Goal: Task Accomplishment & Management: Manage account settings

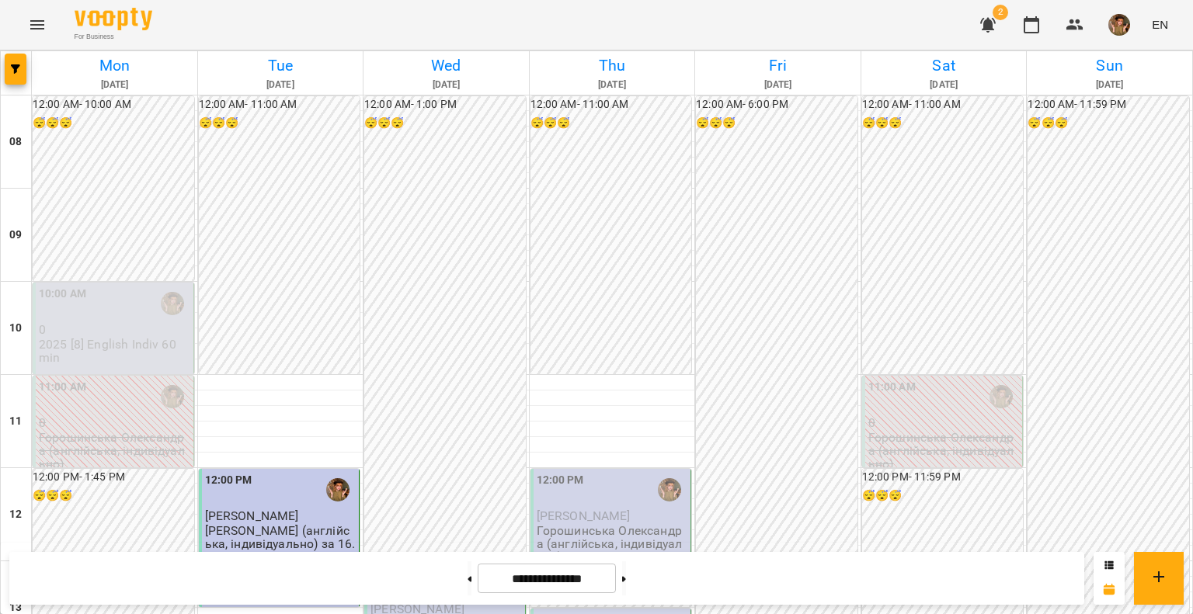
scroll to position [311, 0]
click at [442, 565] on div "1:00 PM" at bounding box center [445, 583] width 151 height 36
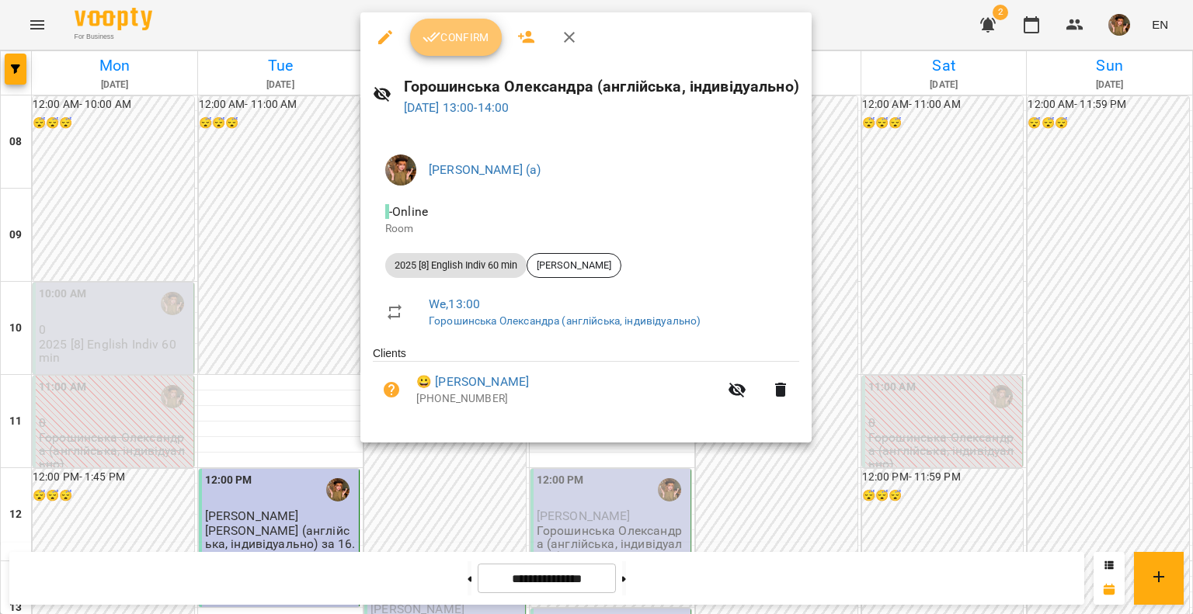
click at [430, 39] on icon "button" at bounding box center [432, 37] width 19 height 19
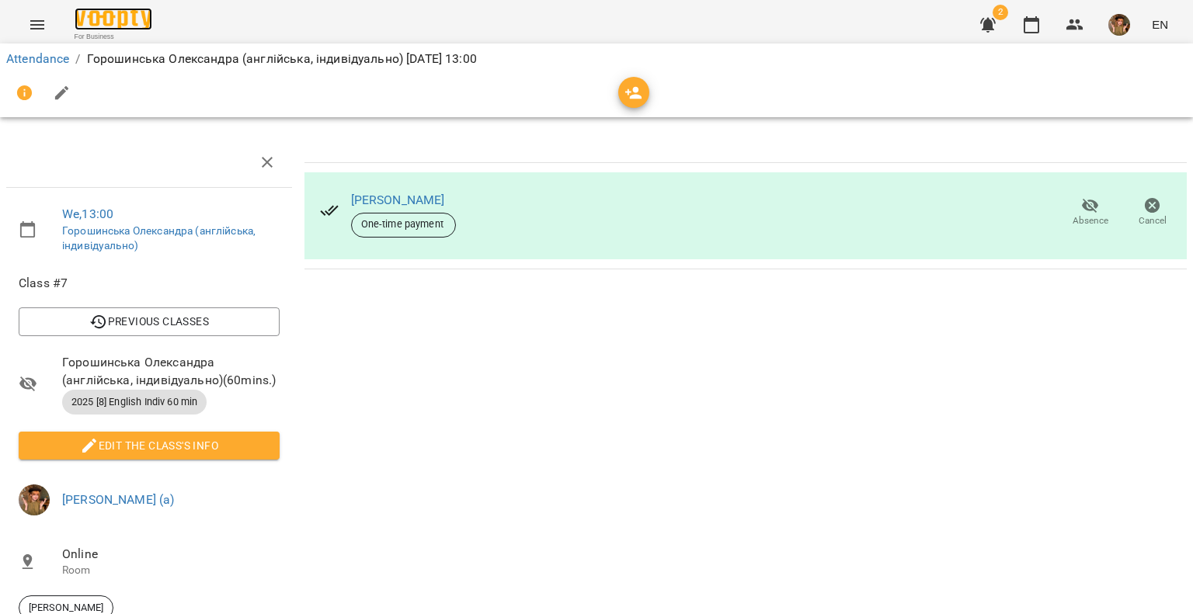
click at [100, 16] on img at bounding box center [114, 19] width 78 height 23
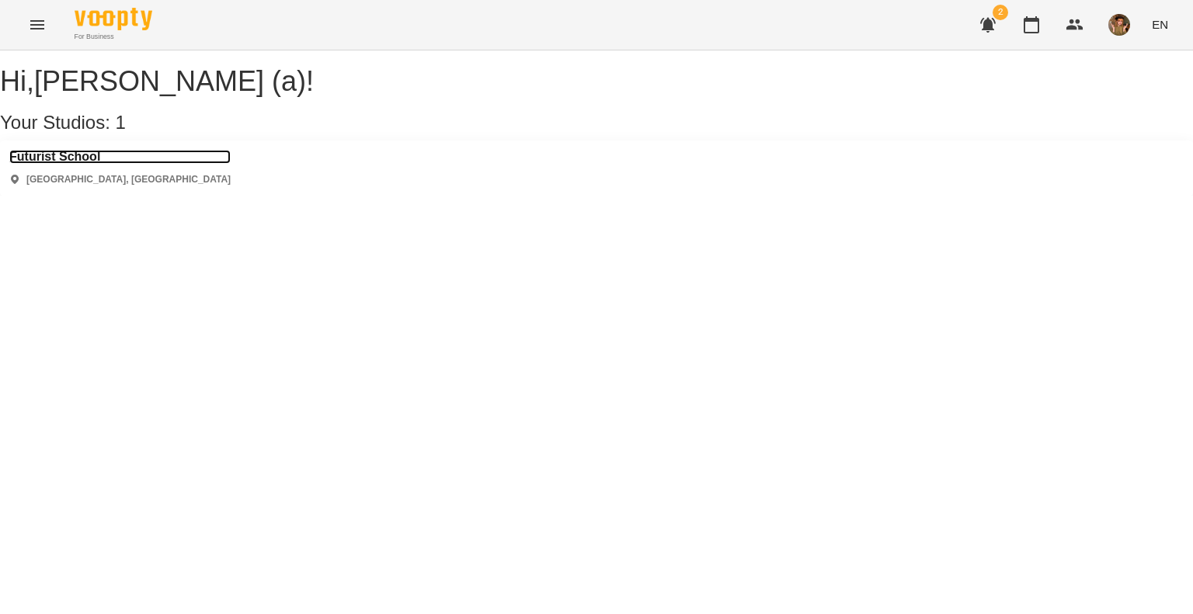
click at [62, 164] on h3 "Futurist School" at bounding box center [119, 157] width 221 height 14
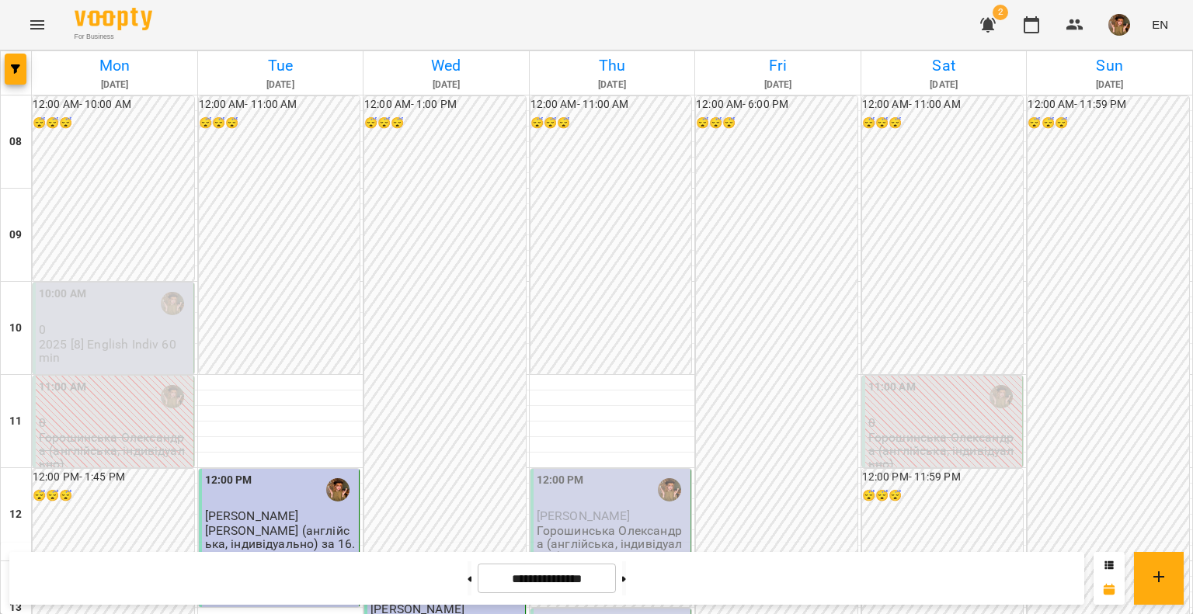
scroll to position [311, 0]
